Goal: Transaction & Acquisition: Download file/media

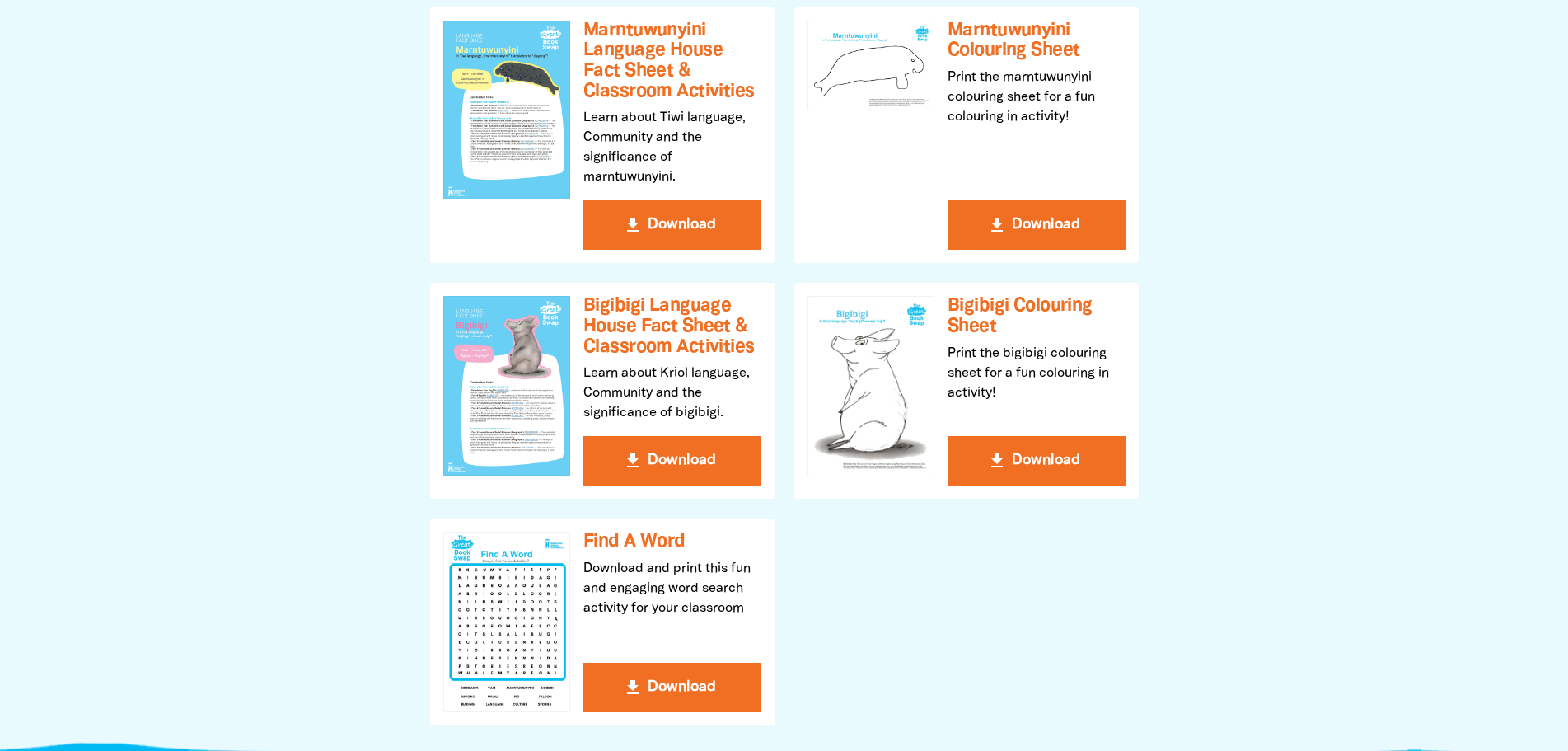
scroll to position [1154, 0]
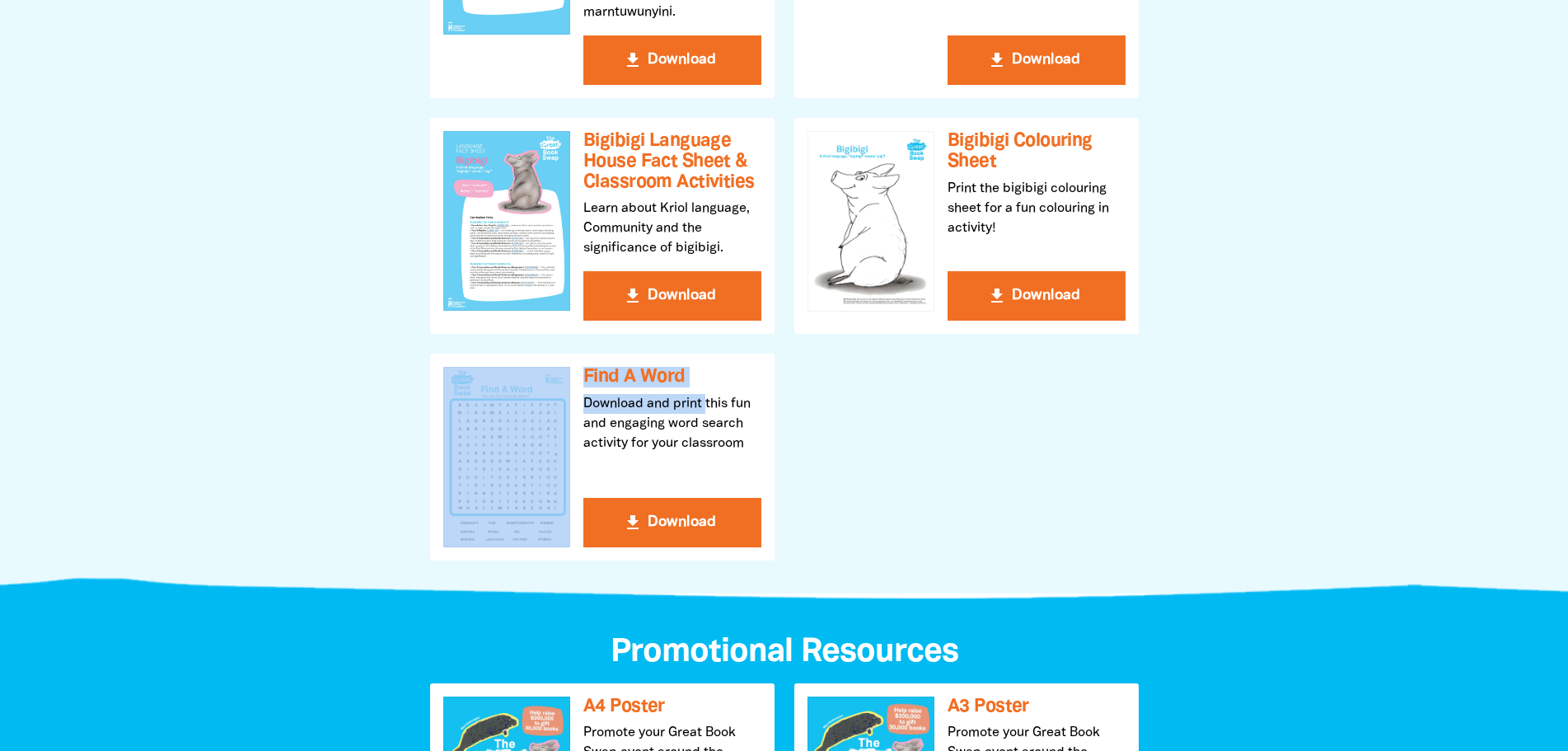
drag, startPoint x: 705, startPoint y: 409, endPoint x: 900, endPoint y: 444, distance: 198.1
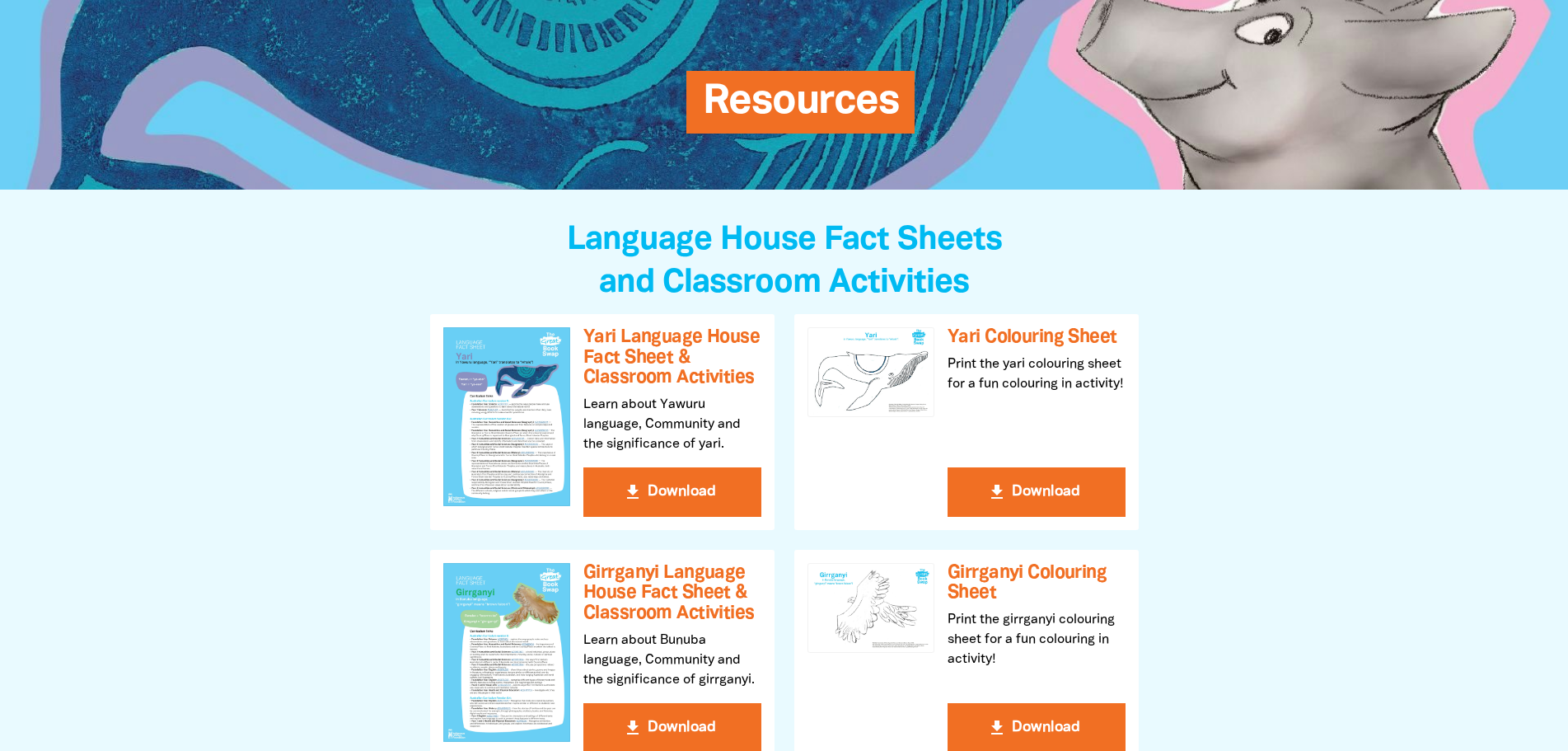
scroll to position [82, 0]
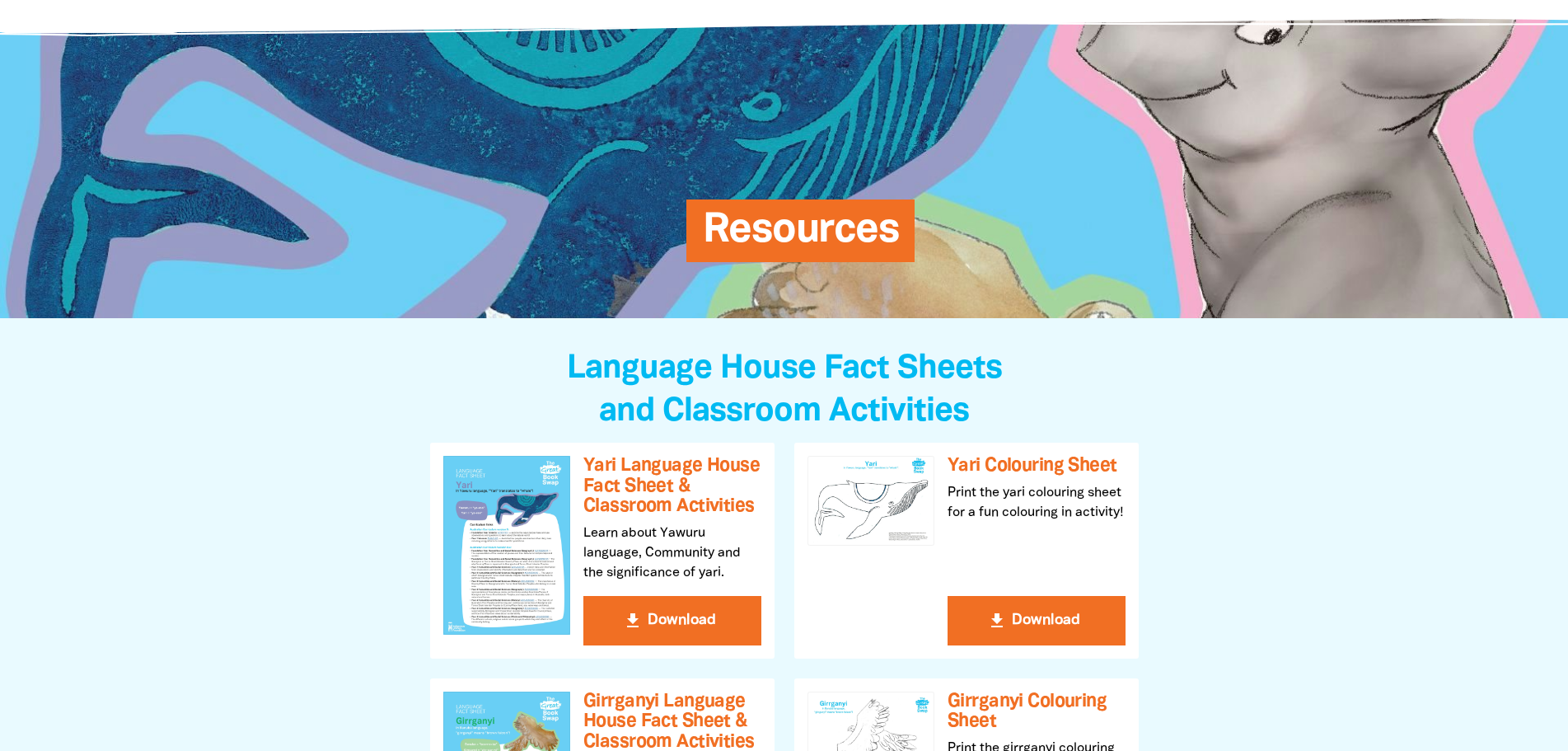
click at [794, 224] on span "Resources" at bounding box center [801, 237] width 196 height 50
click at [813, 458] on div at bounding box center [871, 500] width 127 height 90
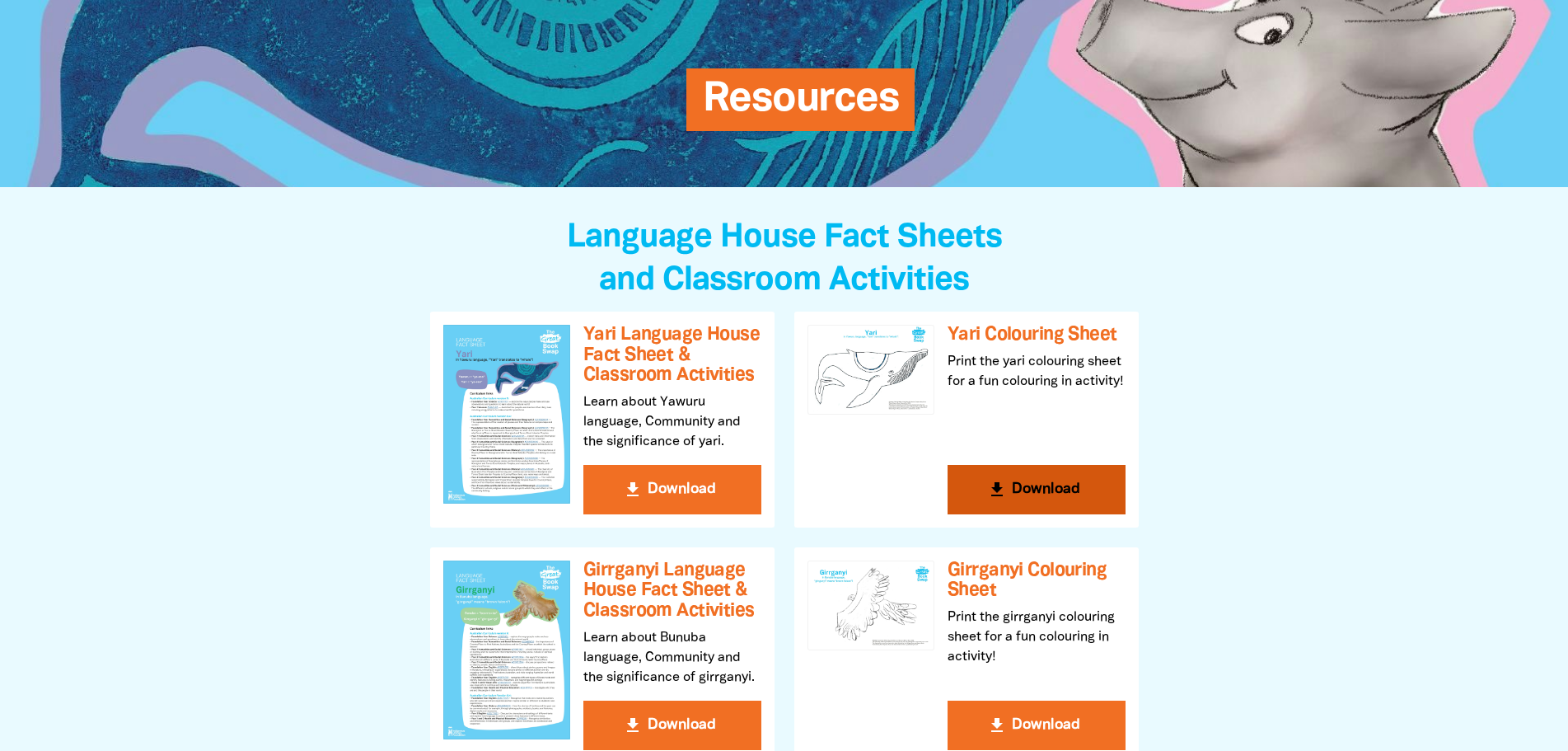
scroll to position [247, 0]
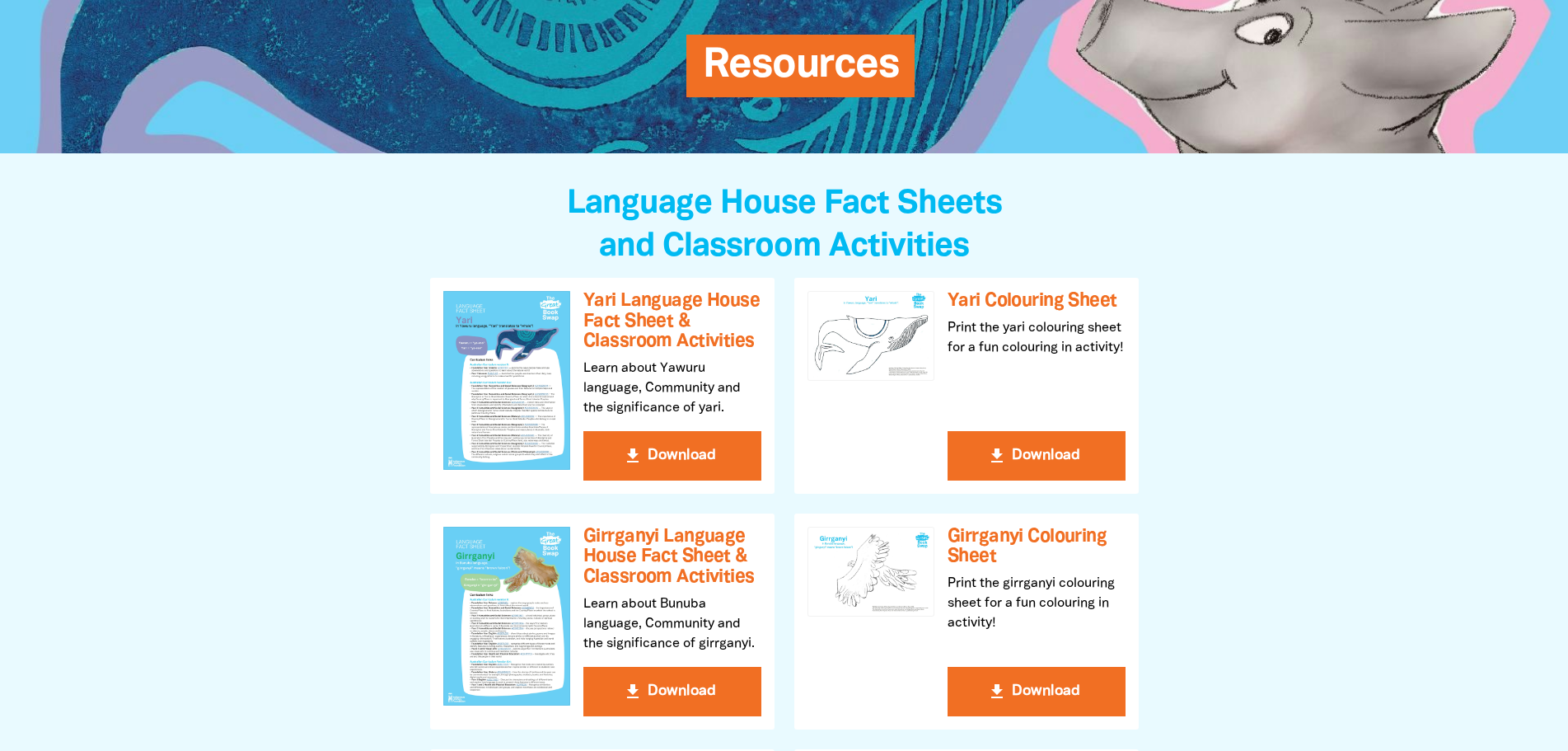
click at [666, 460] on button "get_app Download" at bounding box center [672, 455] width 178 height 49
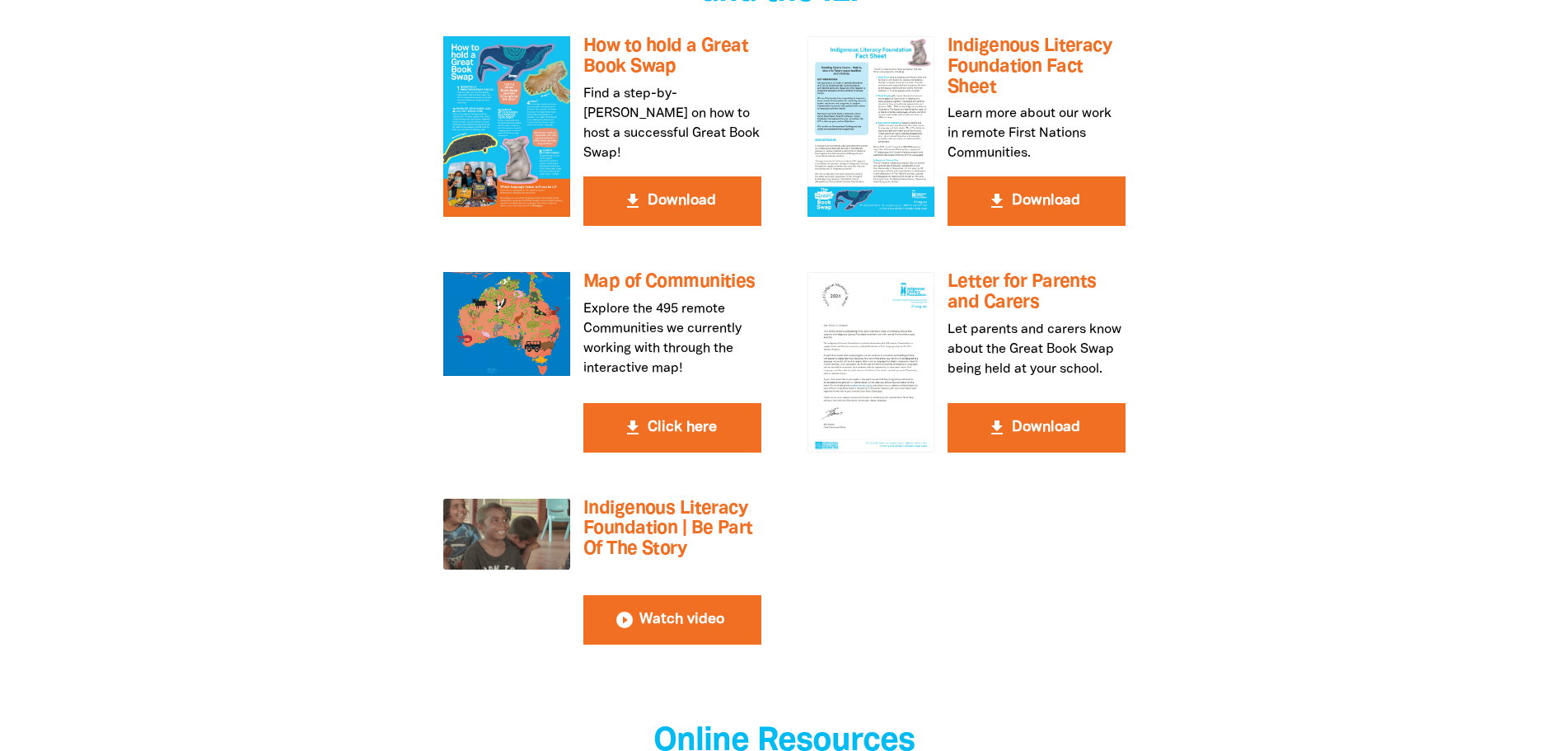
scroll to position [3132, 0]
